Goal: Task Accomplishment & Management: Complete application form

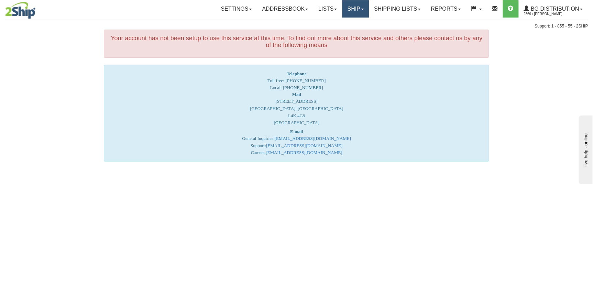
click at [351, 11] on link "Ship" at bounding box center [355, 8] width 26 height 17
click at [335, 26] on link "Ship Screen" at bounding box center [341, 24] width 54 height 9
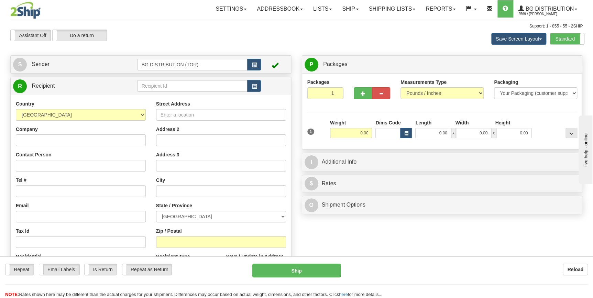
click at [179, 84] on div "Toggle navigation Settings Shipping Preferences Fields Preferences New" at bounding box center [296, 177] width 593 height 355
click at [179, 84] on input "text" at bounding box center [192, 86] width 111 height 12
click at [179, 84] on input "60853" at bounding box center [192, 86] width 111 height 12
type input "60853"
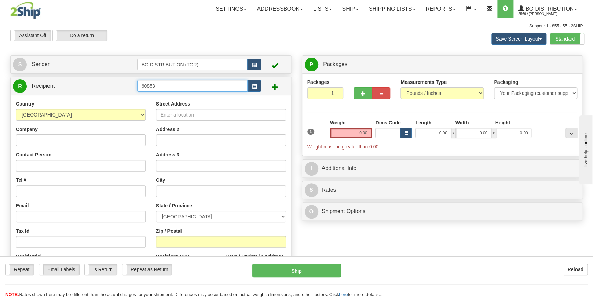
click at [175, 84] on input "60853" at bounding box center [192, 86] width 111 height 12
drag, startPoint x: 175, startPoint y: 84, endPoint x: 74, endPoint y: 76, distance: 101.0
click at [74, 76] on div "Create a label for the return Create Pickup Without Label S Sender" at bounding box center [150, 187] width 291 height 264
type input "60853"
click at [183, 85] on input "60853" at bounding box center [192, 86] width 111 height 12
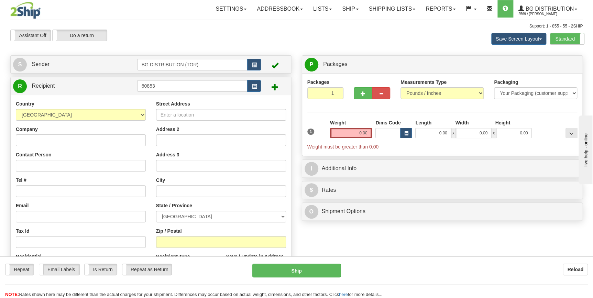
click at [110, 100] on div "Country [GEOGRAPHIC_DATA] [GEOGRAPHIC_DATA] [GEOGRAPHIC_DATA] [GEOGRAPHIC_DATA]…" at bounding box center [151, 205] width 280 height 221
click at [59, 138] on input "Company" at bounding box center [81, 140] width 130 height 12
paste input "COMPLETE OPENING SOLUTIONS INC"
type input "COMPLETE OPENING SOLUTIONS INC"
click at [97, 166] on input "Contact Person" at bounding box center [81, 166] width 130 height 12
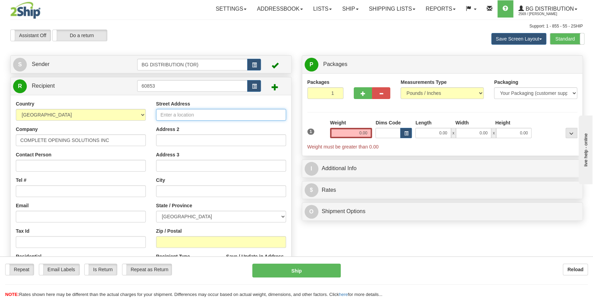
click at [214, 116] on input "Street Address" at bounding box center [221, 115] width 130 height 12
click at [200, 114] on input "Street Address" at bounding box center [221, 115] width 130 height 12
paste input "[STREET_ADDRESS]"
type input "[STREET_ADDRESS]"
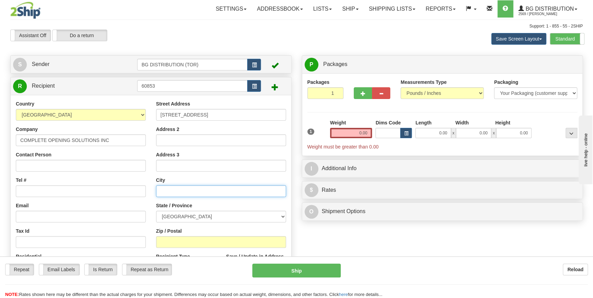
click at [183, 192] on input "text" at bounding box center [221, 191] width 130 height 12
paste input "[GEOGRAPHIC_DATA]"
type input "[GEOGRAPHIC_DATA]"
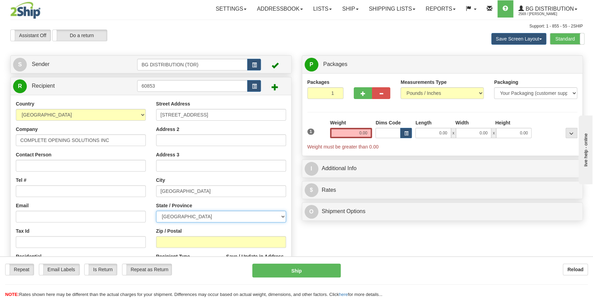
drag, startPoint x: 282, startPoint y: 215, endPoint x: 279, endPoint y: 218, distance: 4.1
click at [282, 215] on select "[GEOGRAPHIC_DATA] [GEOGRAPHIC_DATA] [GEOGRAPHIC_DATA] [GEOGRAPHIC_DATA] [GEOGRA…" at bounding box center [221, 217] width 130 height 12
select select "ON"
click at [156, 211] on select "[GEOGRAPHIC_DATA] [GEOGRAPHIC_DATA] [GEOGRAPHIC_DATA] [GEOGRAPHIC_DATA] [GEOGRA…" at bounding box center [221, 217] width 130 height 12
click at [207, 240] on input "Zip / Postal" at bounding box center [221, 242] width 130 height 12
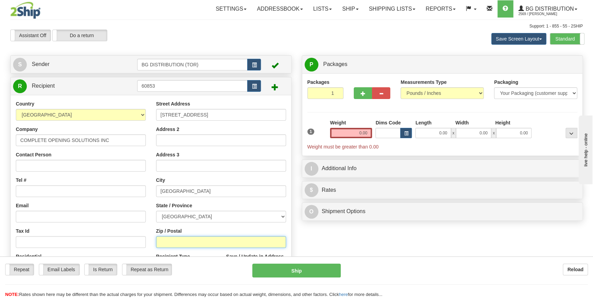
click at [211, 241] on input "Zip / Postal" at bounding box center [221, 242] width 130 height 12
paste input "N6C 1L1"
type input "N6C 1L1"
click at [34, 219] on input "Email" at bounding box center [81, 217] width 130 height 12
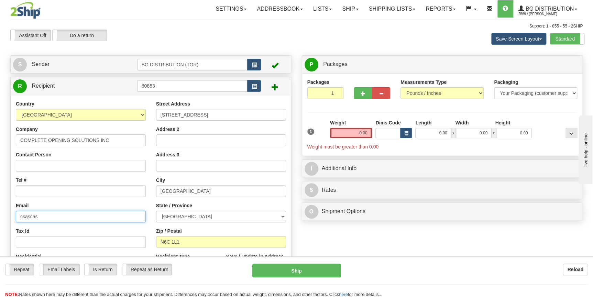
click at [41, 216] on input "csascas" at bounding box center [81, 217] width 130 height 12
click at [43, 216] on input "csascas" at bounding box center [81, 217] width 130 height 12
click at [46, 216] on input "csascas" at bounding box center [81, 217] width 130 height 12
type input "[EMAIL_ADDRESS][DOMAIN_NAME]"
drag, startPoint x: 356, startPoint y: 129, endPoint x: 365, endPoint y: 129, distance: 8.6
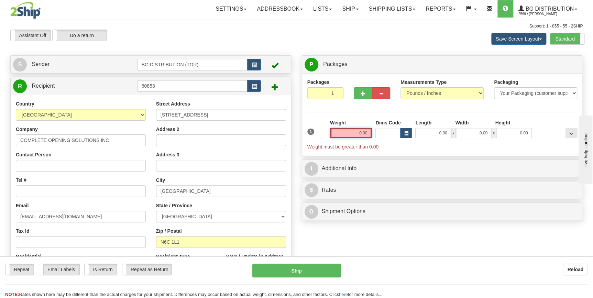
click at [365, 129] on input "0.00" at bounding box center [351, 133] width 42 height 10
click at [360, 129] on input "text" at bounding box center [351, 133] width 42 height 10
click at [359, 134] on input "text" at bounding box center [351, 133] width 42 height 10
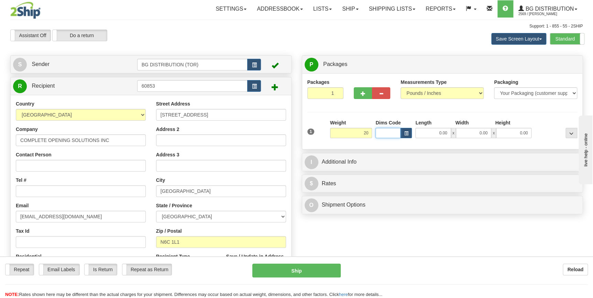
type input "20.00"
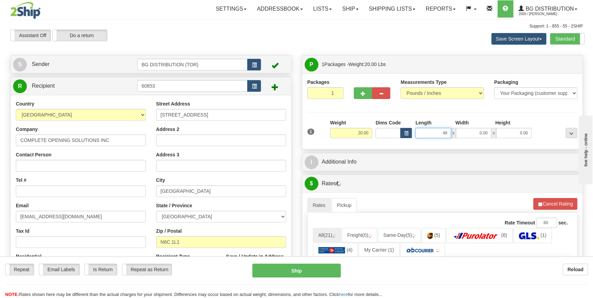
type input "49.00"
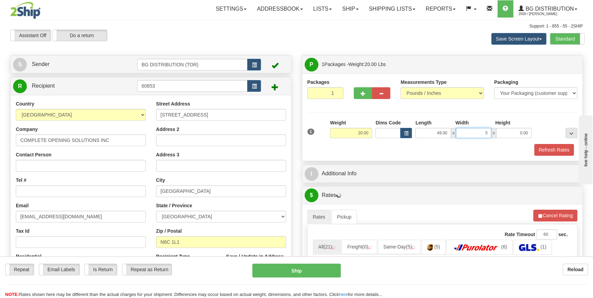
type input "5.00"
type input "10.00"
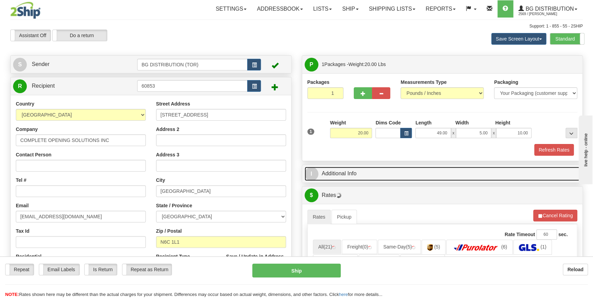
click at [437, 169] on link "I Additional Info" at bounding box center [442, 174] width 276 height 14
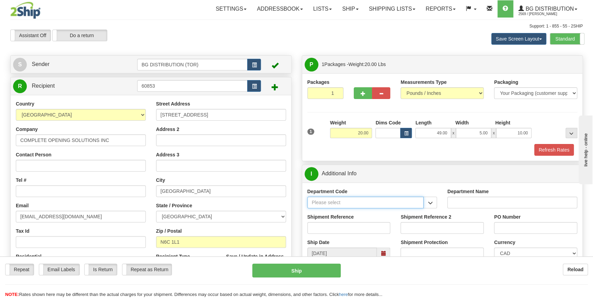
click at [357, 204] on input "Department Code" at bounding box center [365, 203] width 116 height 12
click at [434, 203] on button "button" at bounding box center [430, 203] width 14 height 12
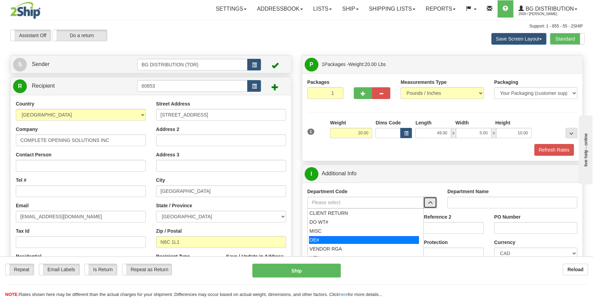
drag, startPoint x: 354, startPoint y: 239, endPoint x: 456, endPoint y: 223, distance: 103.2
click at [356, 239] on div "OE#" at bounding box center [364, 240] width 110 height 8
type input "OE#"
type input "ORDERS"
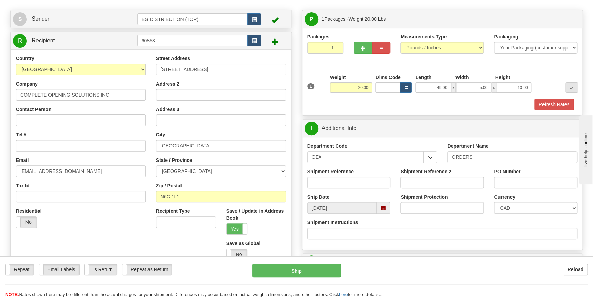
scroll to position [62, 0]
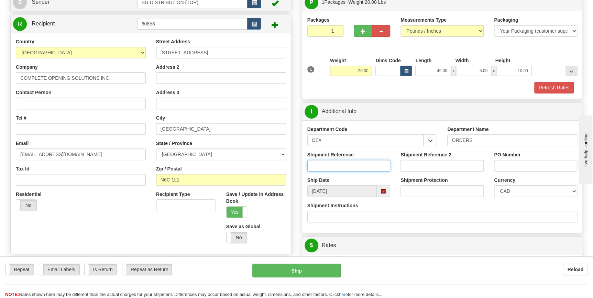
click at [343, 167] on input "Shipment Reference" at bounding box center [348, 166] width 83 height 12
type input "cas"
click at [526, 170] on input "PO Number" at bounding box center [535, 166] width 83 height 12
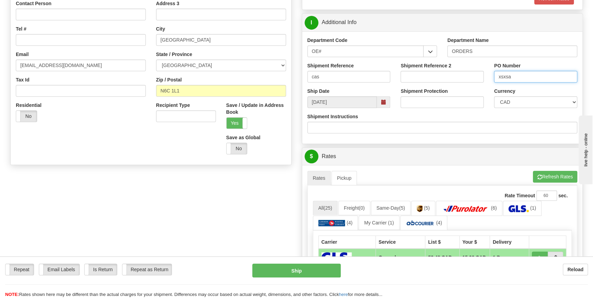
scroll to position [156, 0]
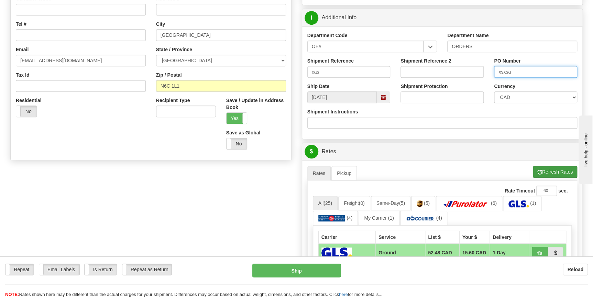
type input "xsxsa"
click at [550, 173] on button "Refresh Rates" at bounding box center [555, 172] width 44 height 12
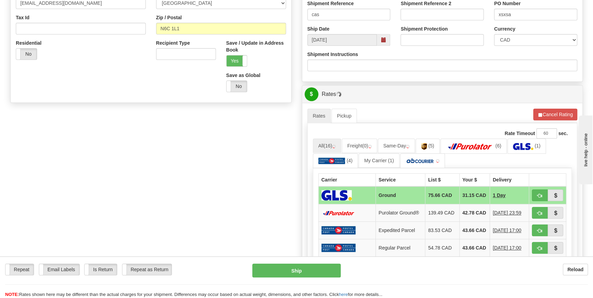
scroll to position [219, 0]
